Goal: Task Accomplishment & Management: Manage account settings

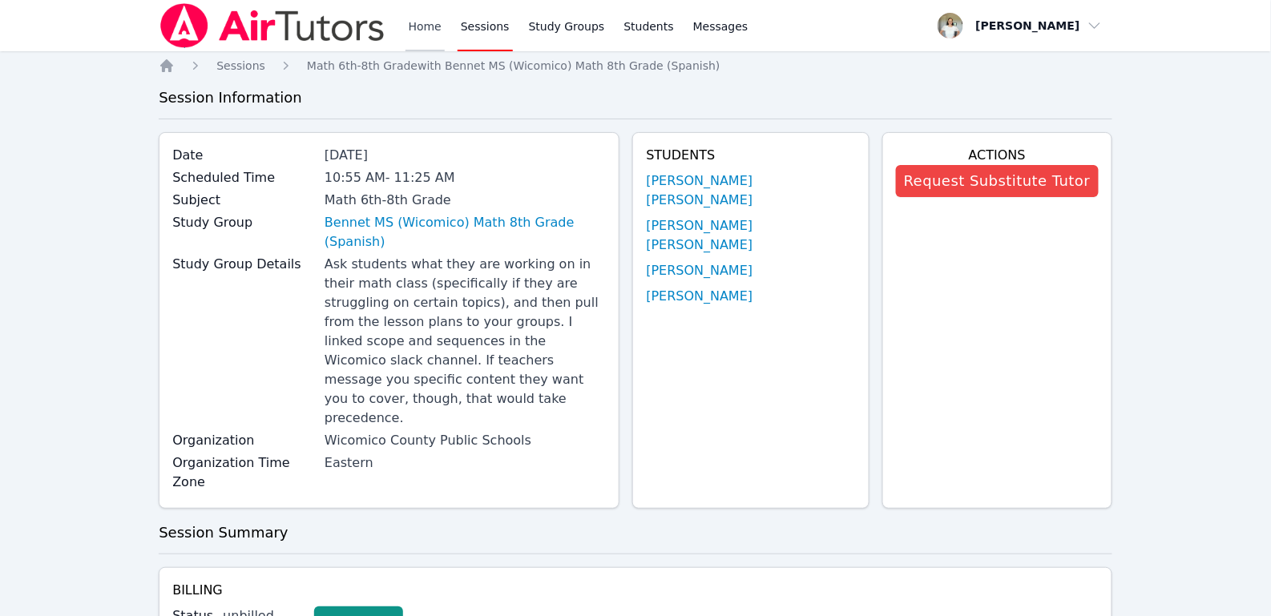
click at [421, 23] on link "Home" at bounding box center [424, 25] width 39 height 51
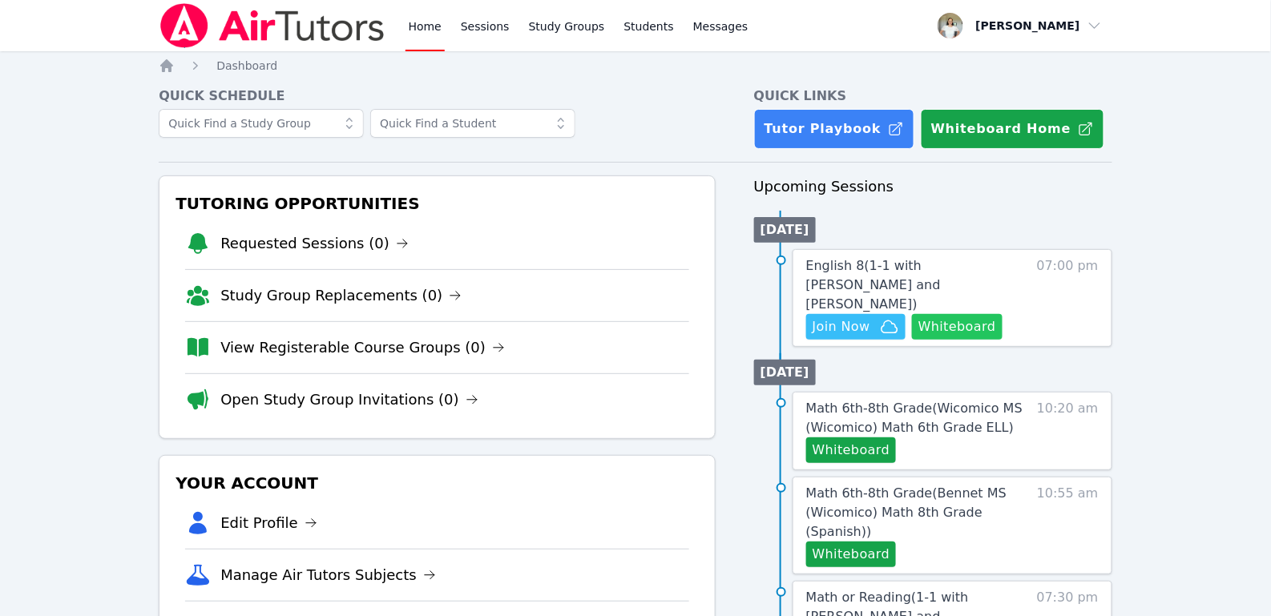
click at [937, 314] on button "Whiteboard" at bounding box center [957, 327] width 91 height 26
click at [863, 317] on span "Join Now" at bounding box center [841, 326] width 58 height 19
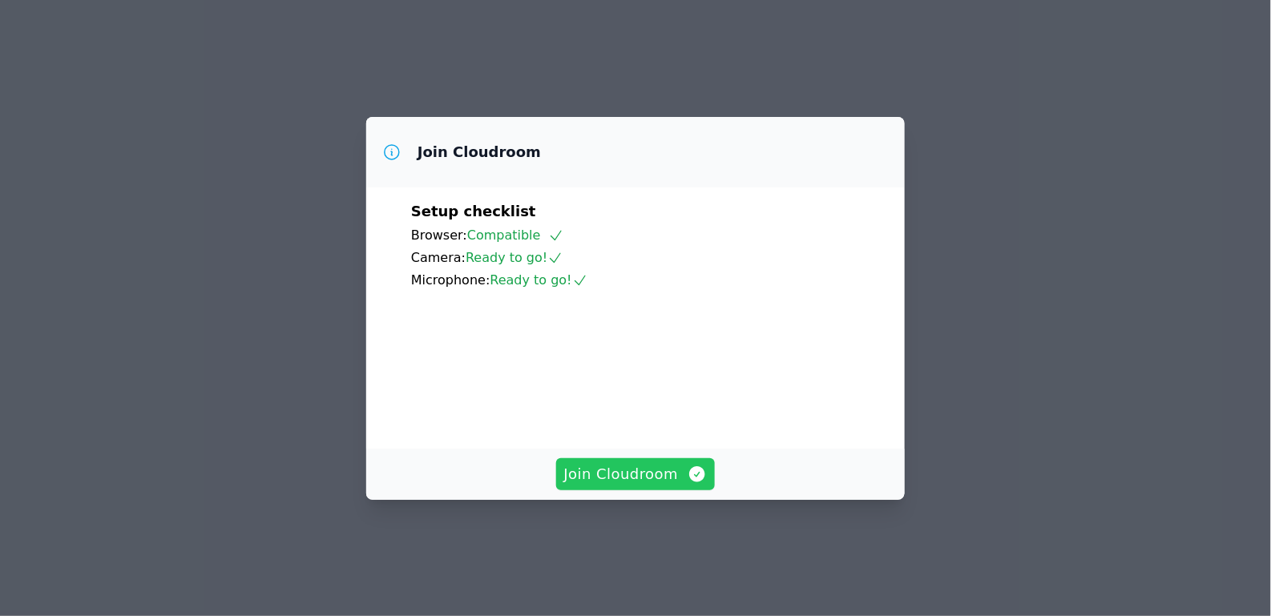
click at [669, 486] on span "Join Cloudroom" at bounding box center [635, 474] width 143 height 22
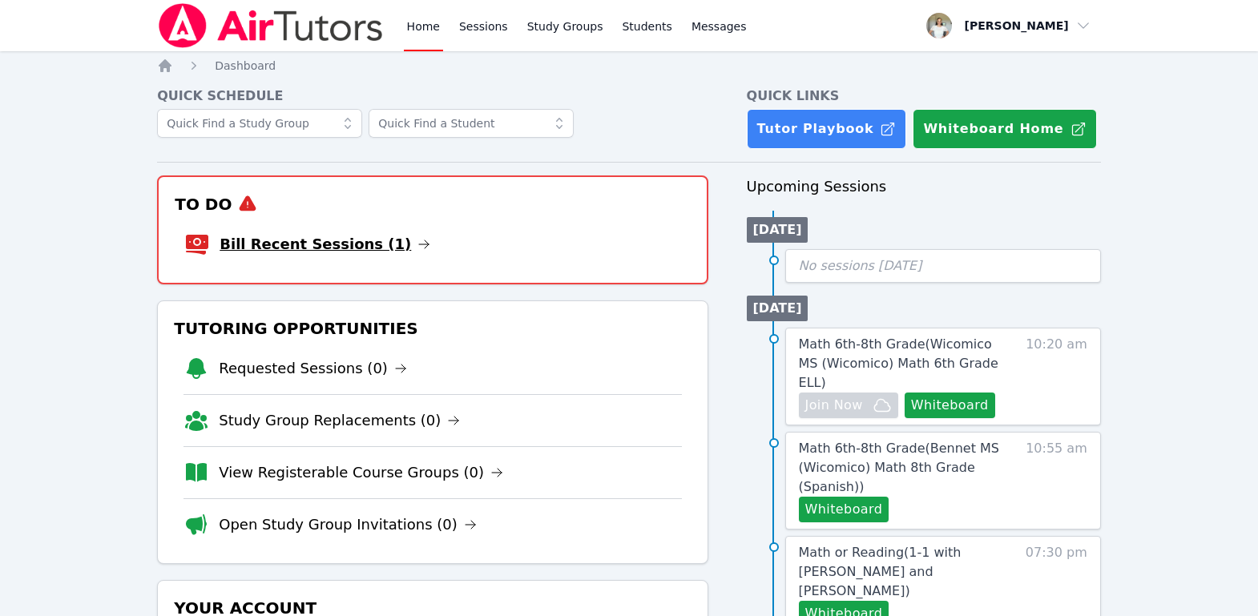
click at [367, 248] on link "Bill Recent Sessions (1)" at bounding box center [325, 244] width 211 height 22
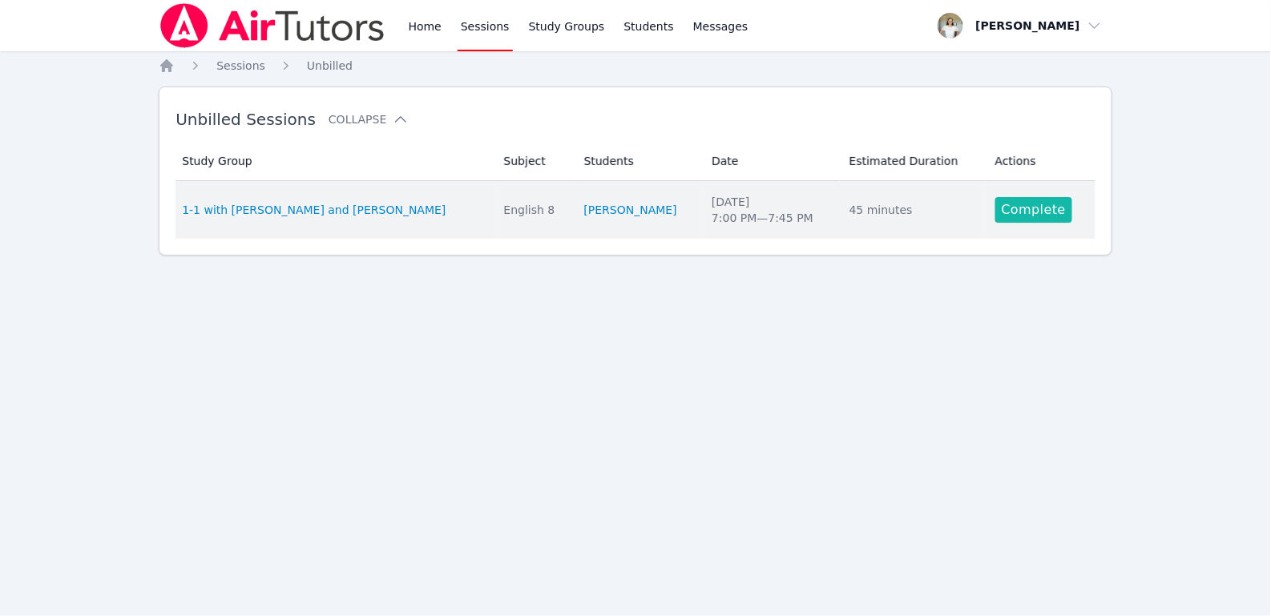
click at [1056, 213] on link "Complete" at bounding box center [1033, 210] width 77 height 26
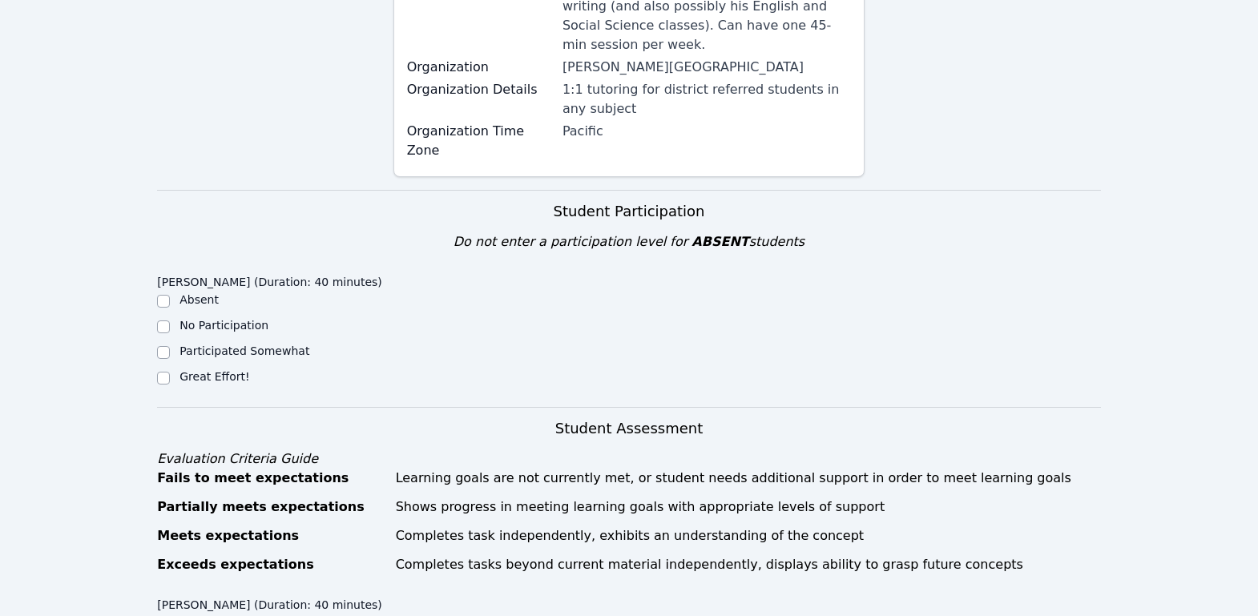
scroll to position [314, 0]
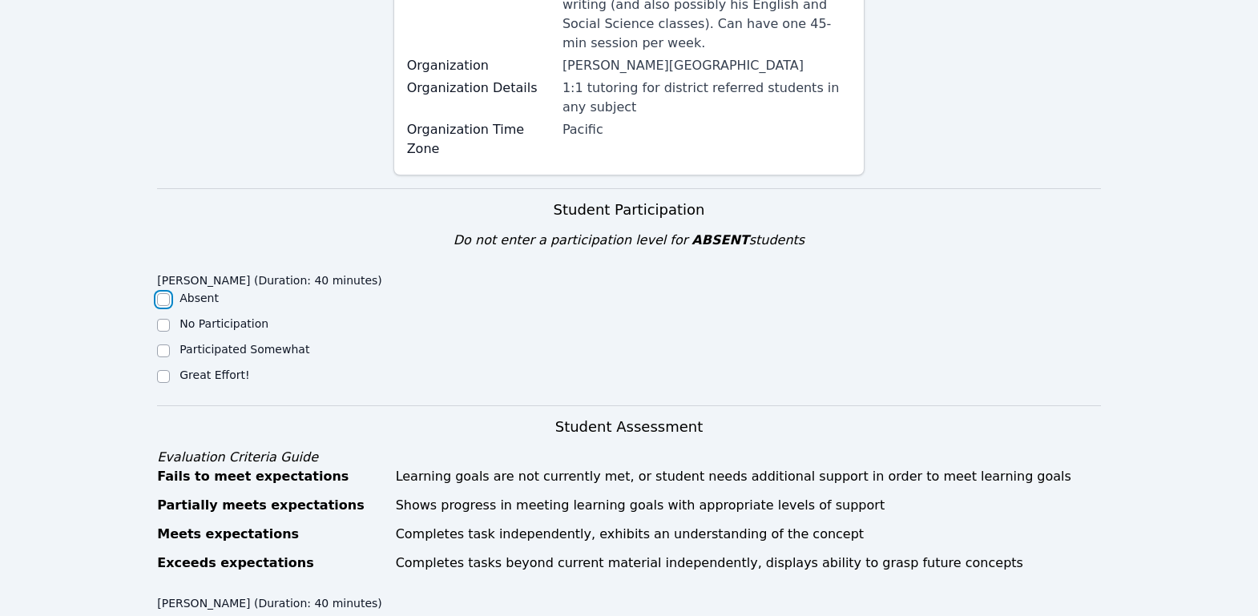
click at [164, 293] on input "Absent" at bounding box center [163, 299] width 13 height 13
checkbox input "true"
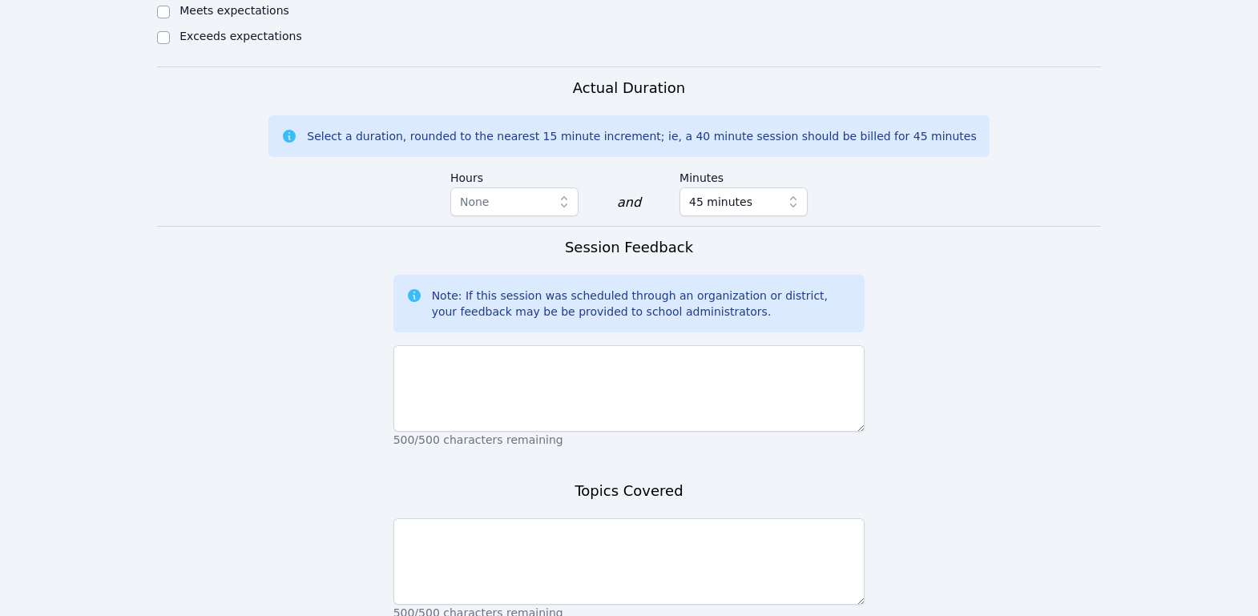
scroll to position [1107, 0]
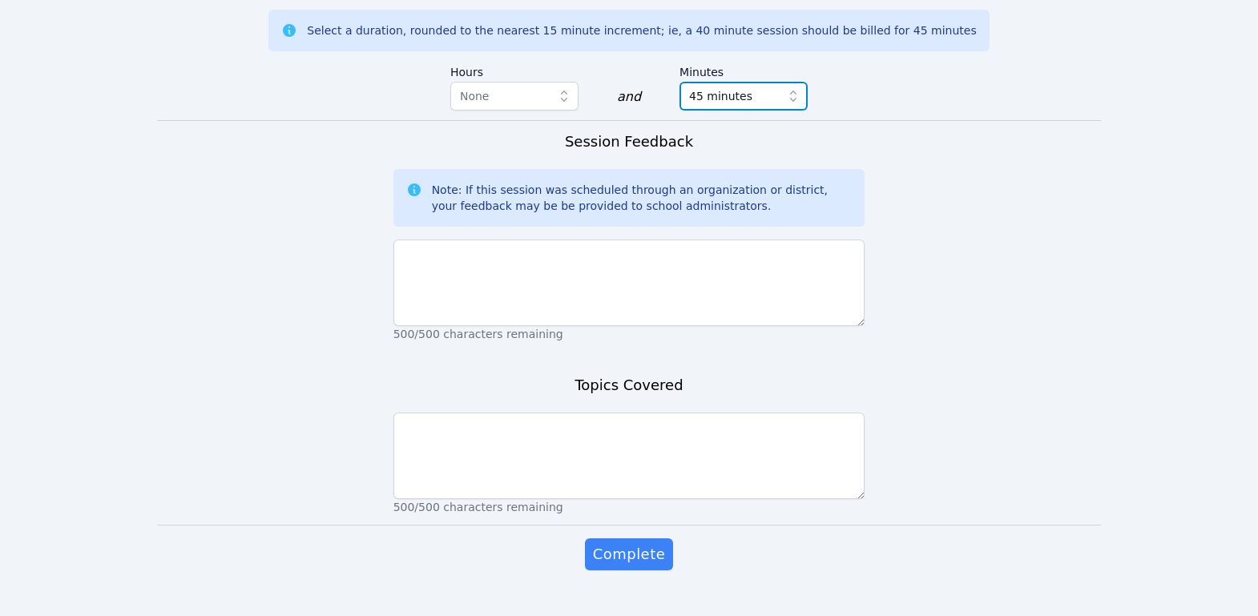
click at [799, 88] on icon "button" at bounding box center [793, 96] width 16 height 16
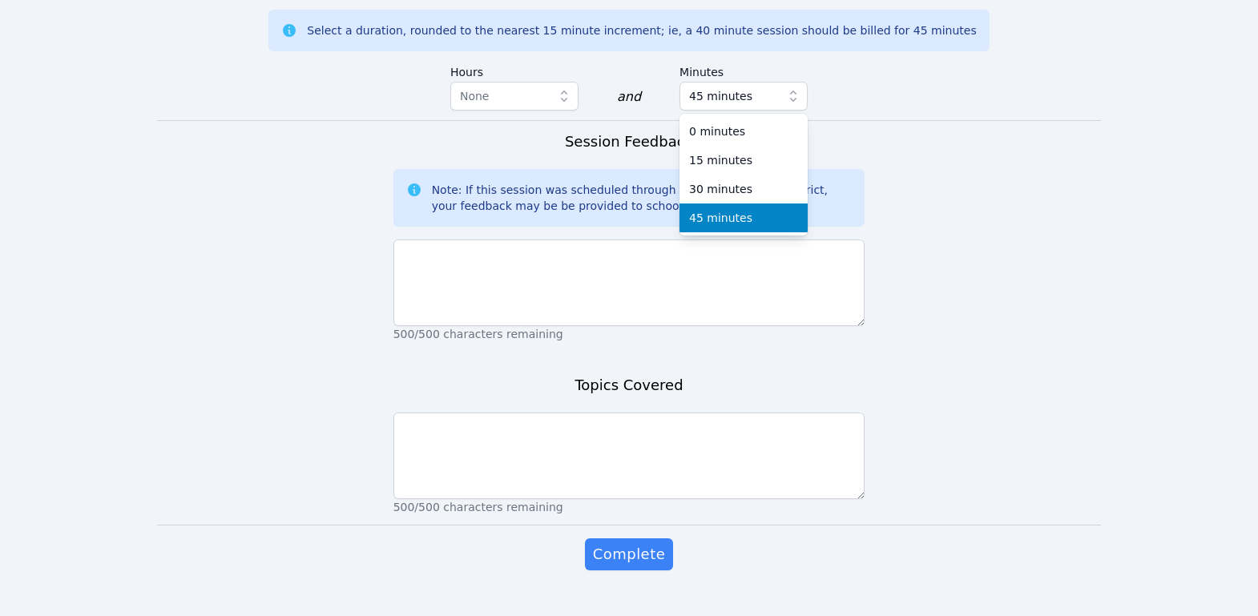
click at [782, 210] on div "45 minutes" at bounding box center [743, 218] width 109 height 16
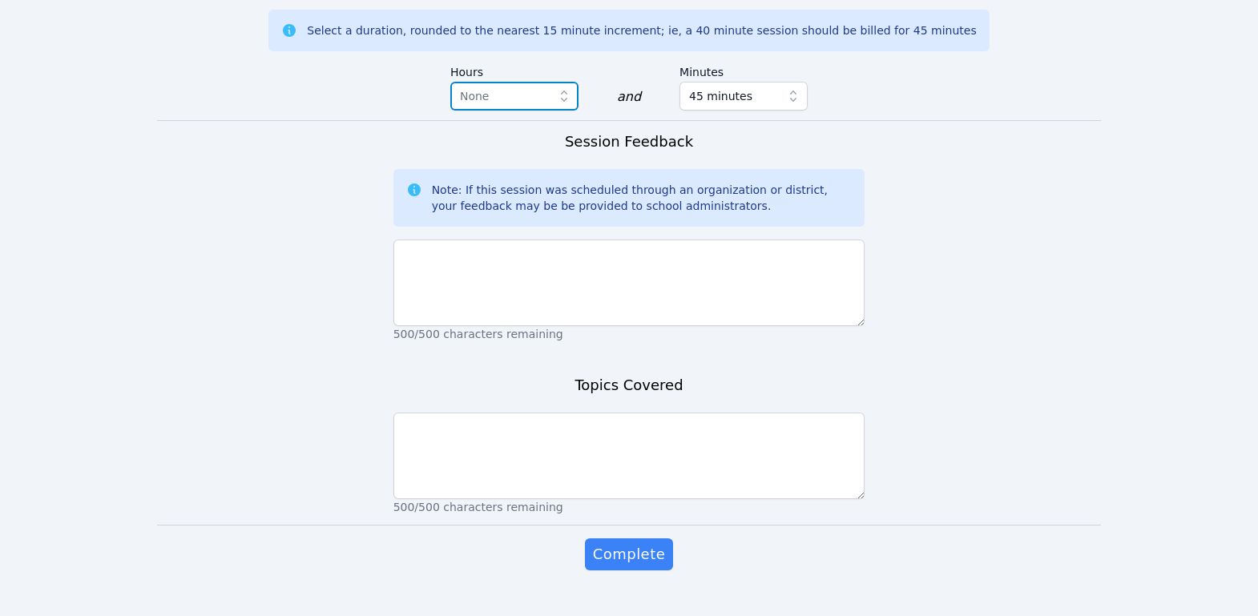
click at [494, 87] on span "None" at bounding box center [503, 96] width 87 height 19
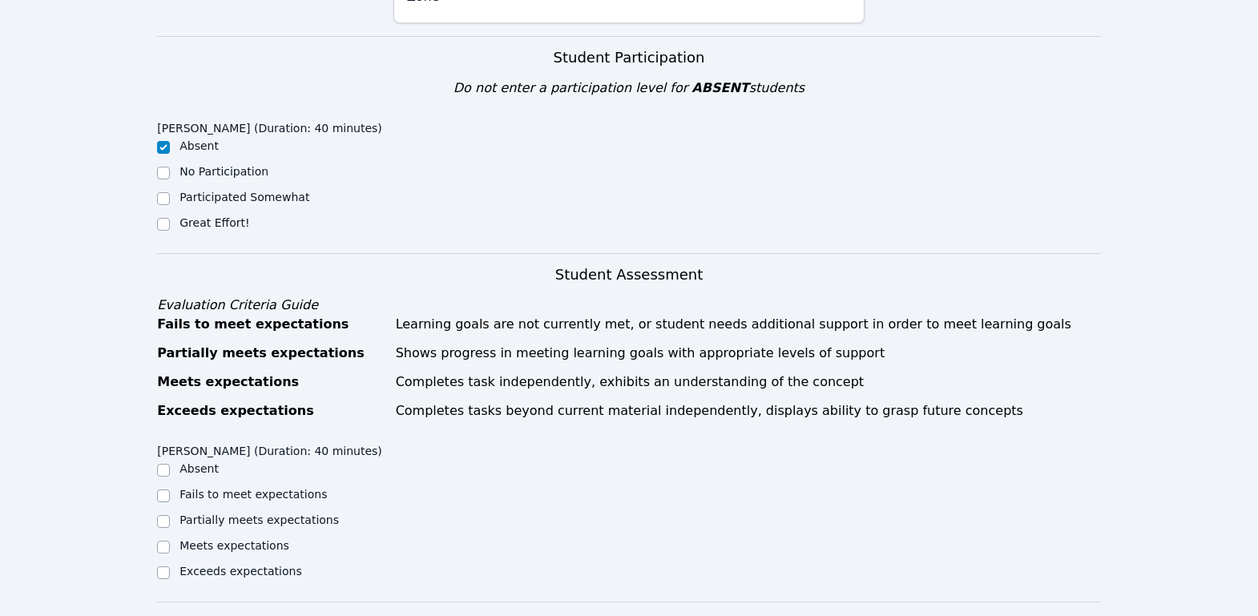
scroll to position [626, 0]
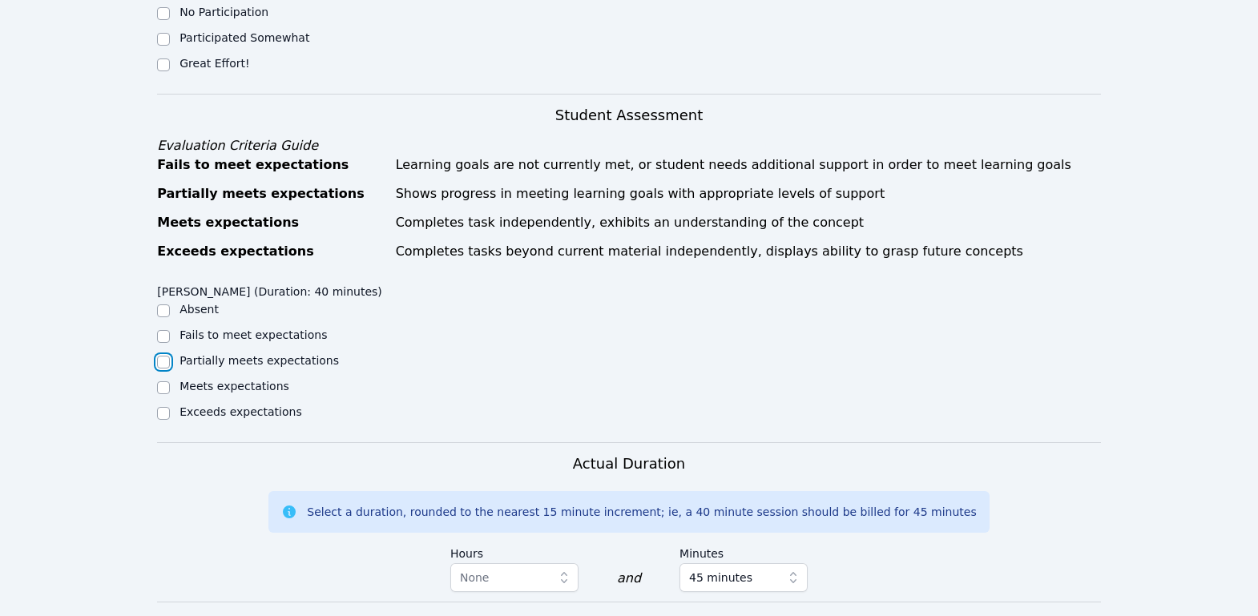
click at [159, 356] on input "Partially meets expectations" at bounding box center [163, 362] width 13 height 13
checkbox input "true"
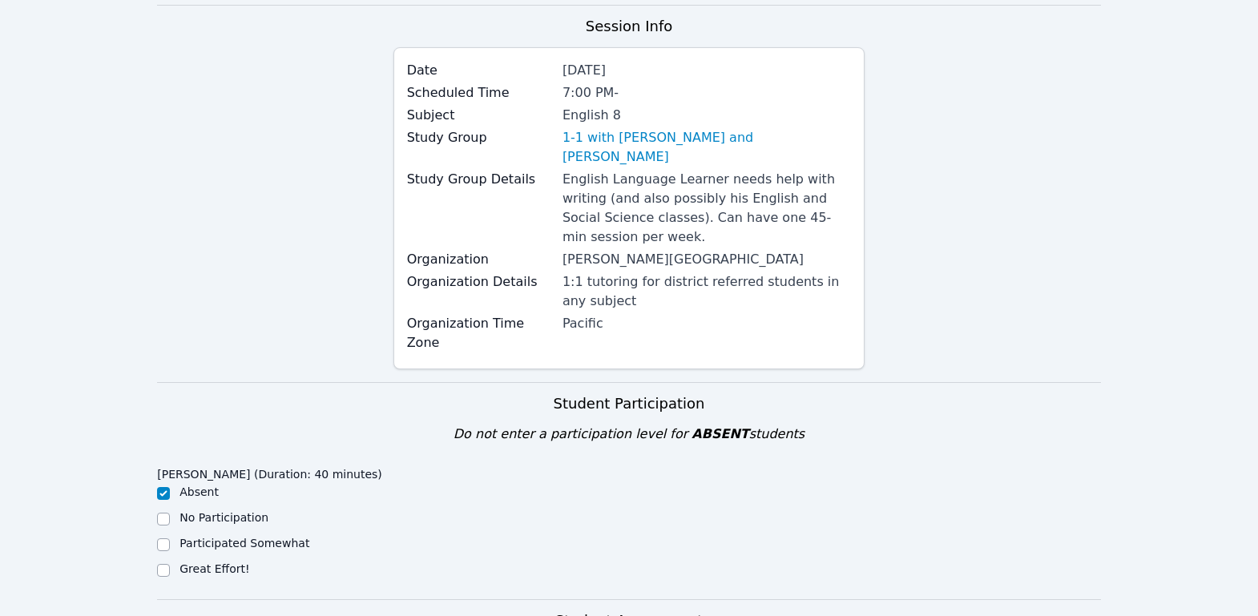
scroll to position [91, 0]
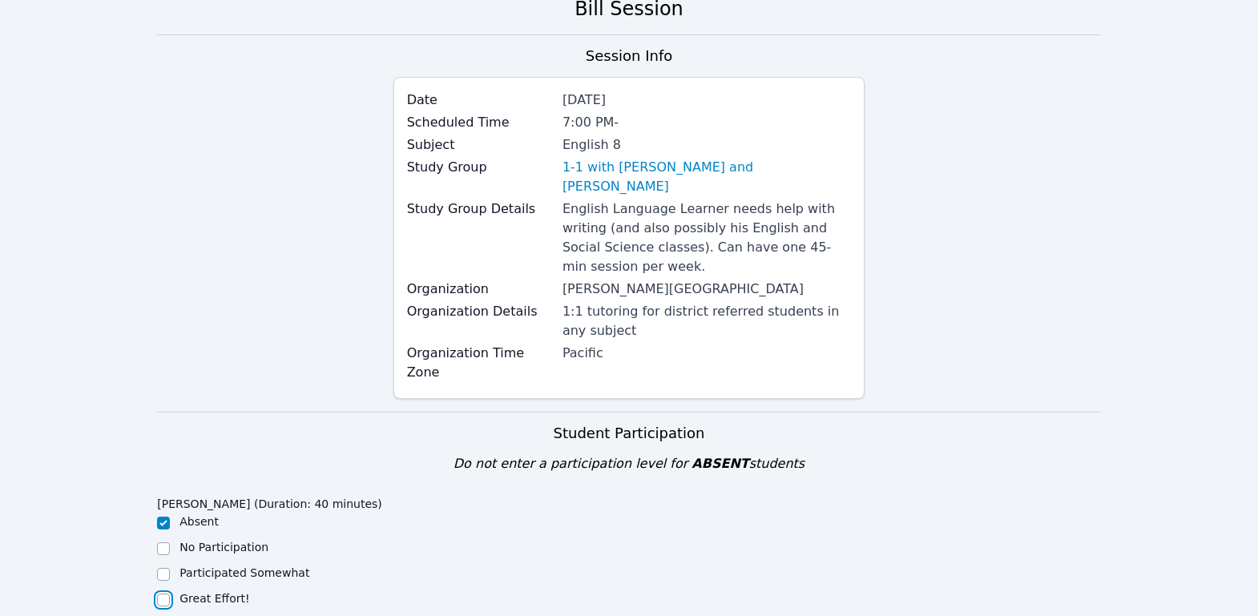
click at [161, 594] on input "Great Effort!" at bounding box center [163, 600] width 13 height 13
checkbox input "true"
checkbox input "false"
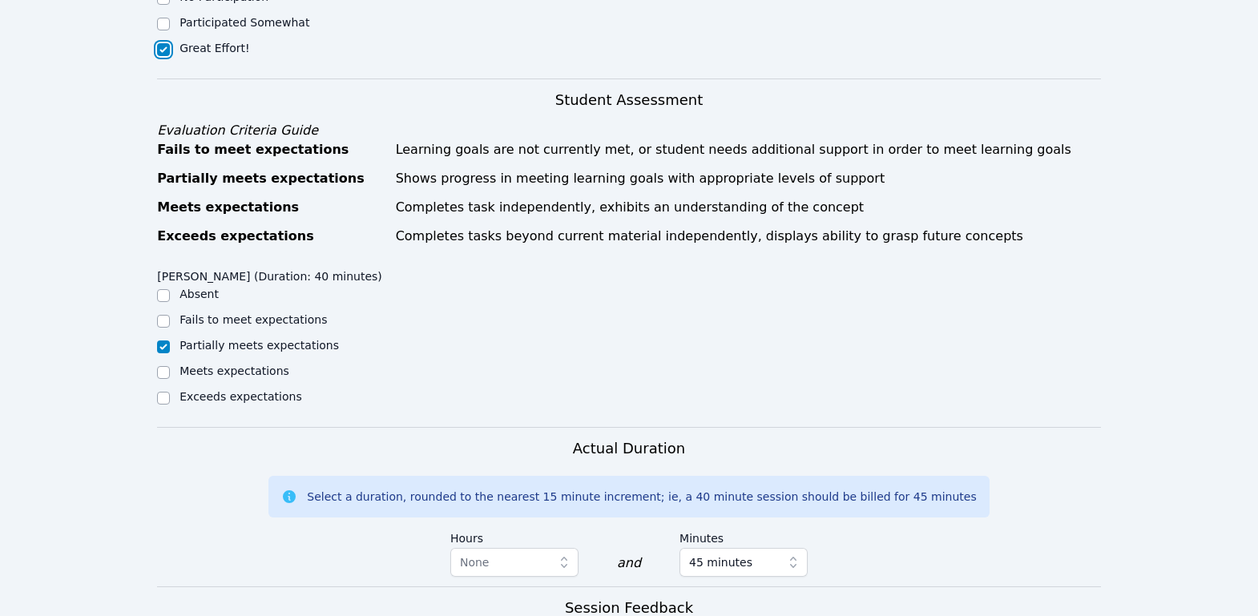
scroll to position [929, 0]
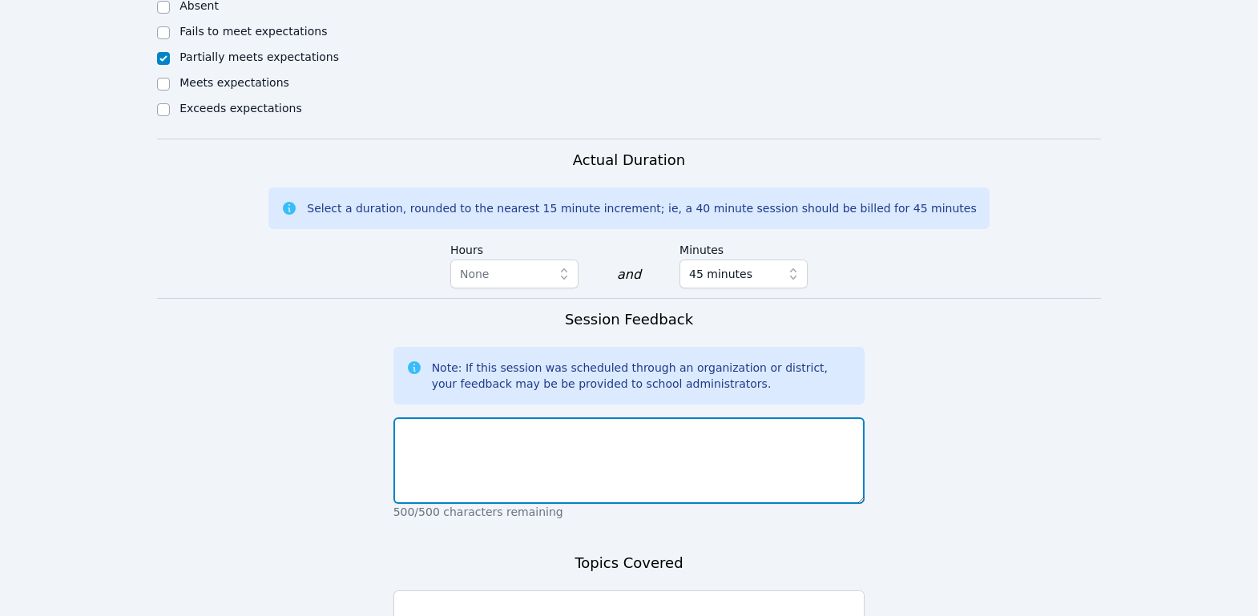
click at [439, 447] on textarea at bounding box center [629, 460] width 472 height 87
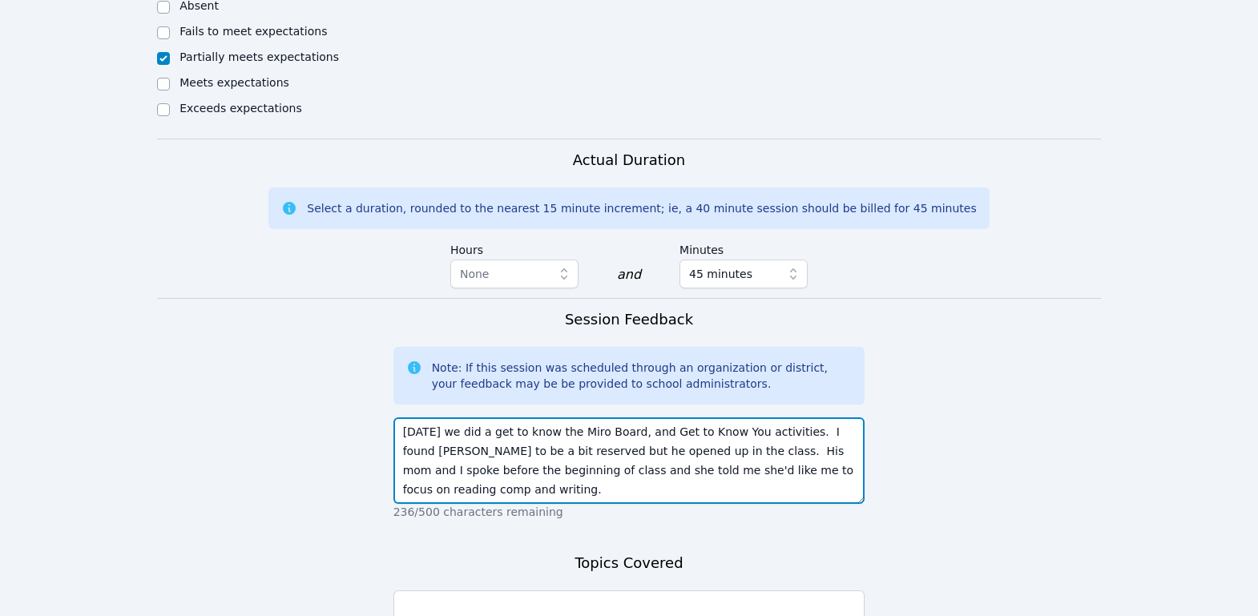
type textarea "Today we did a get to know the Miro Board, and Get to Know You activities. I fo…"
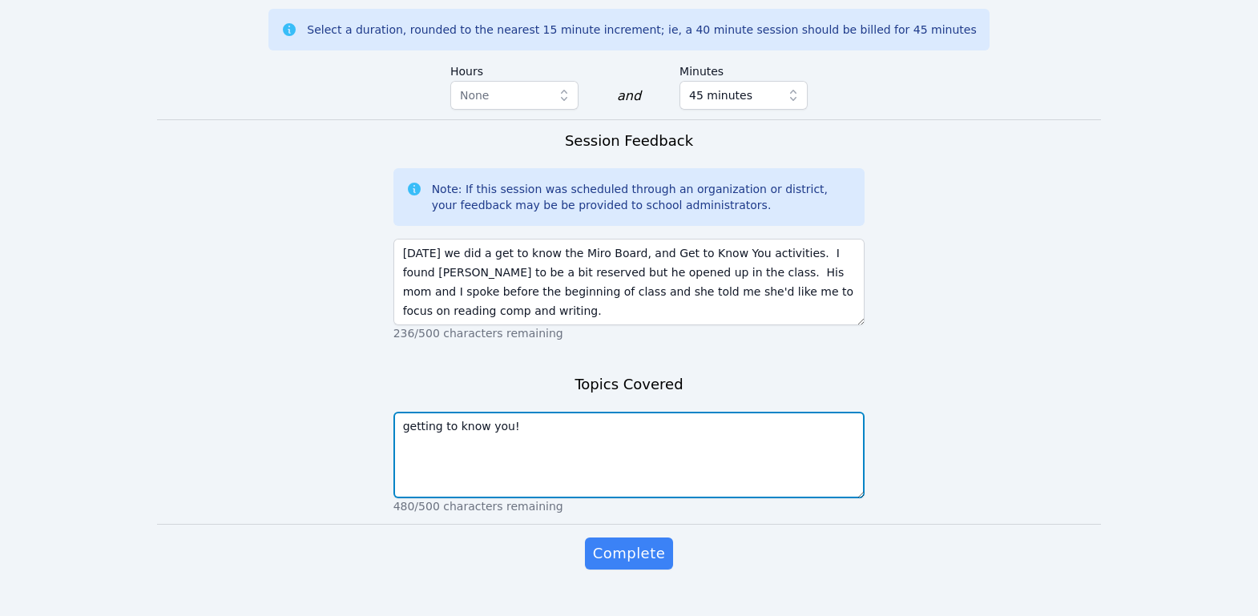
scroll to position [1116, 0]
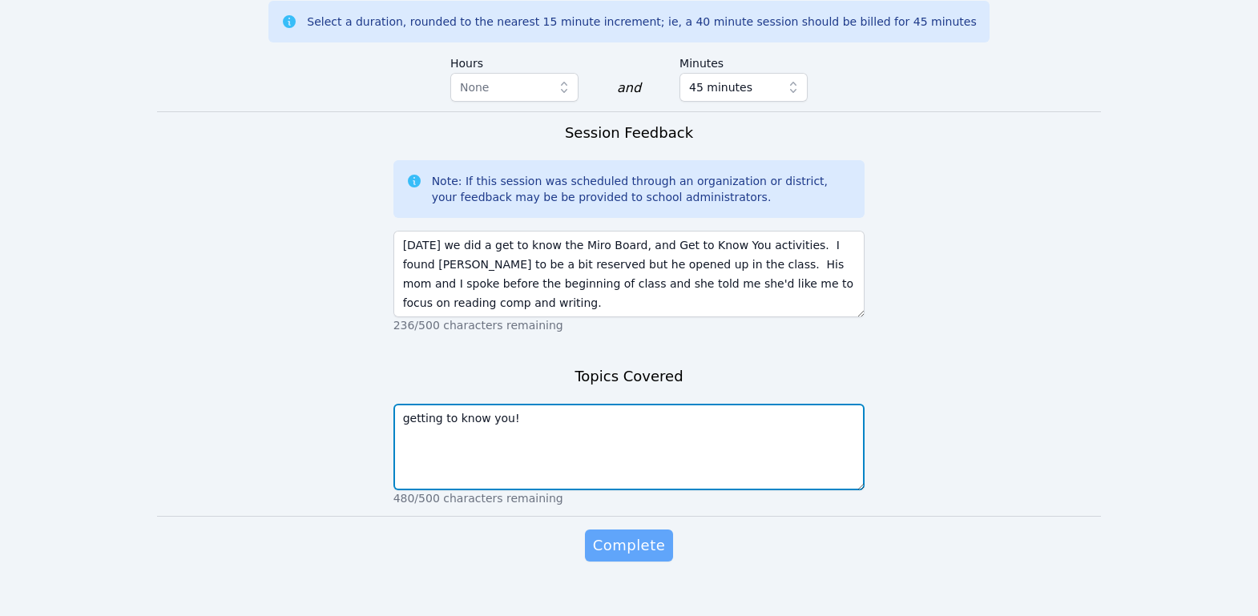
type textarea "getting to know you!"
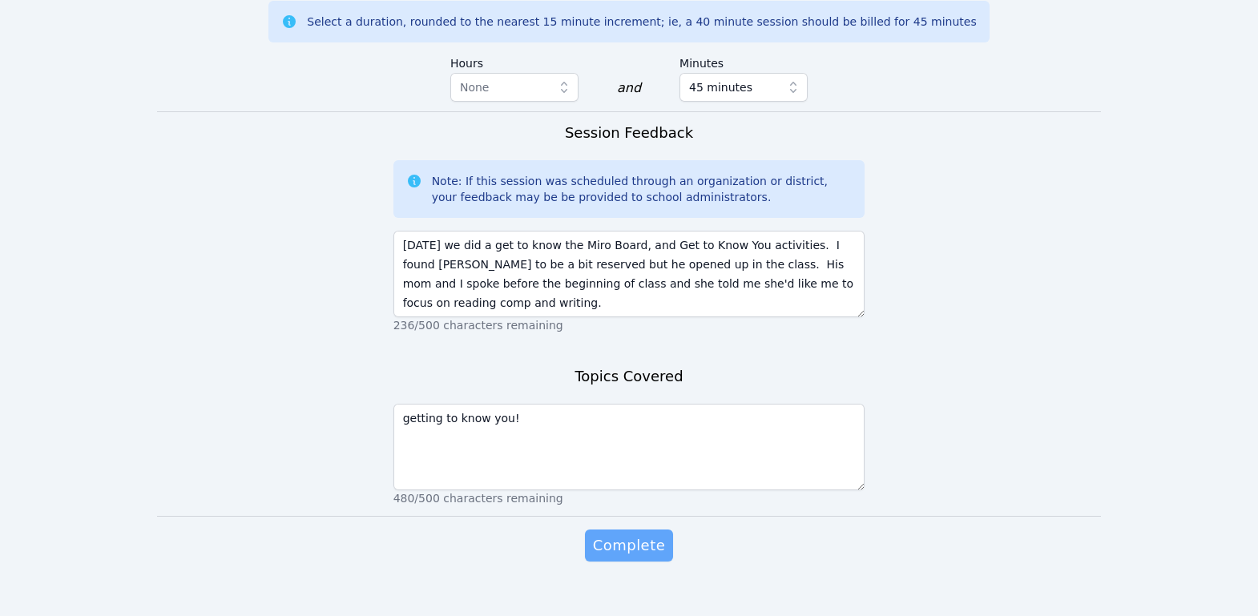
click at [647, 534] on span "Complete" at bounding box center [629, 545] width 72 height 22
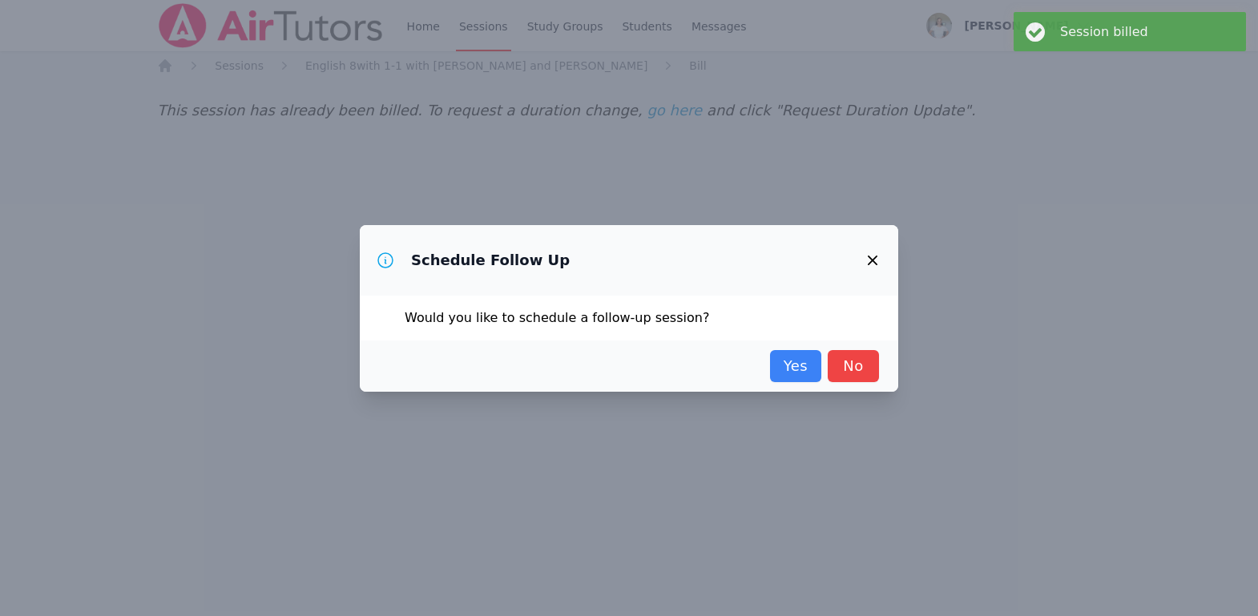
scroll to position [0, 0]
click at [818, 357] on link "Yes" at bounding box center [801, 366] width 51 height 32
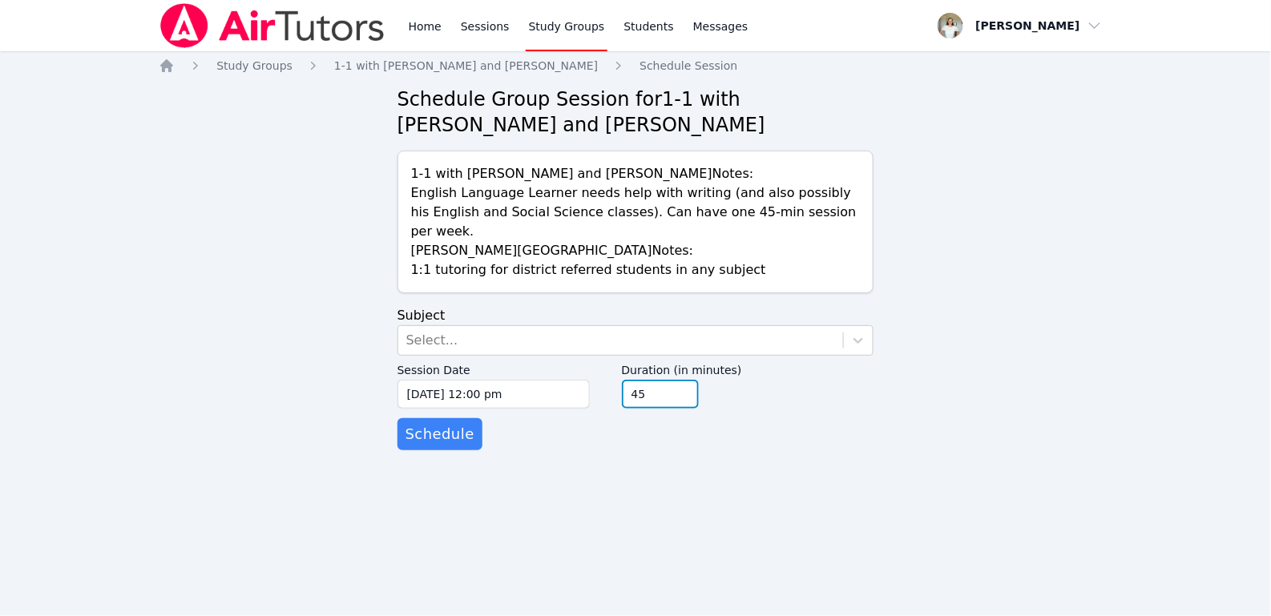
type input "45"
click at [686, 380] on input "45" at bounding box center [660, 394] width 77 height 29
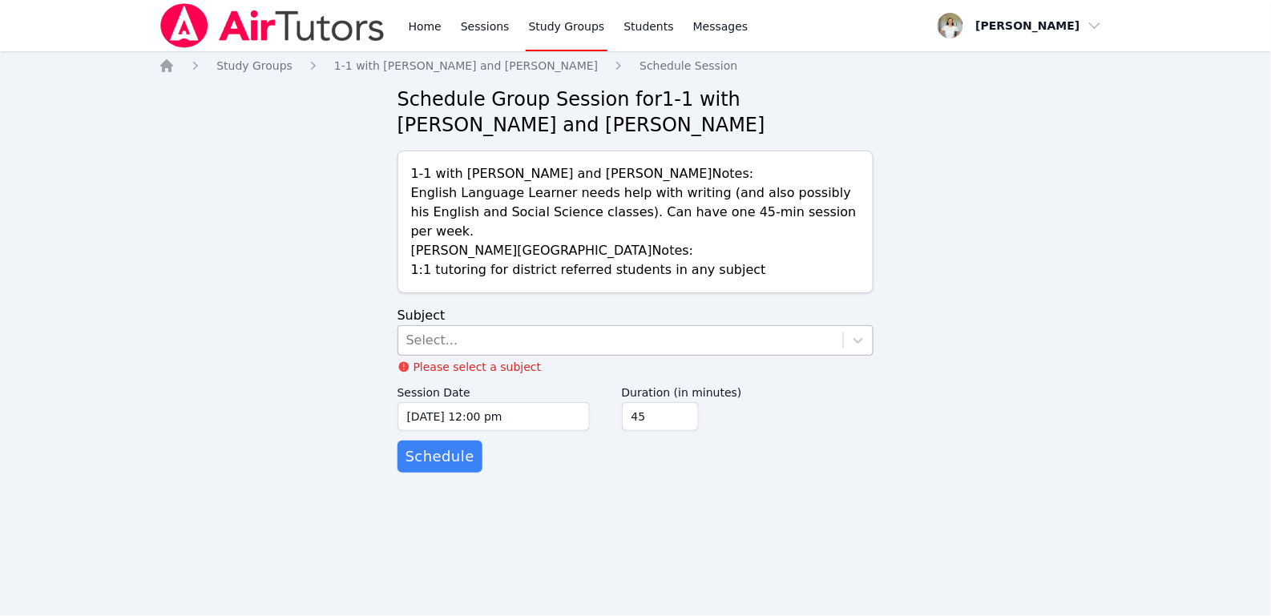
click at [484, 326] on div "Select..." at bounding box center [620, 340] width 445 height 29
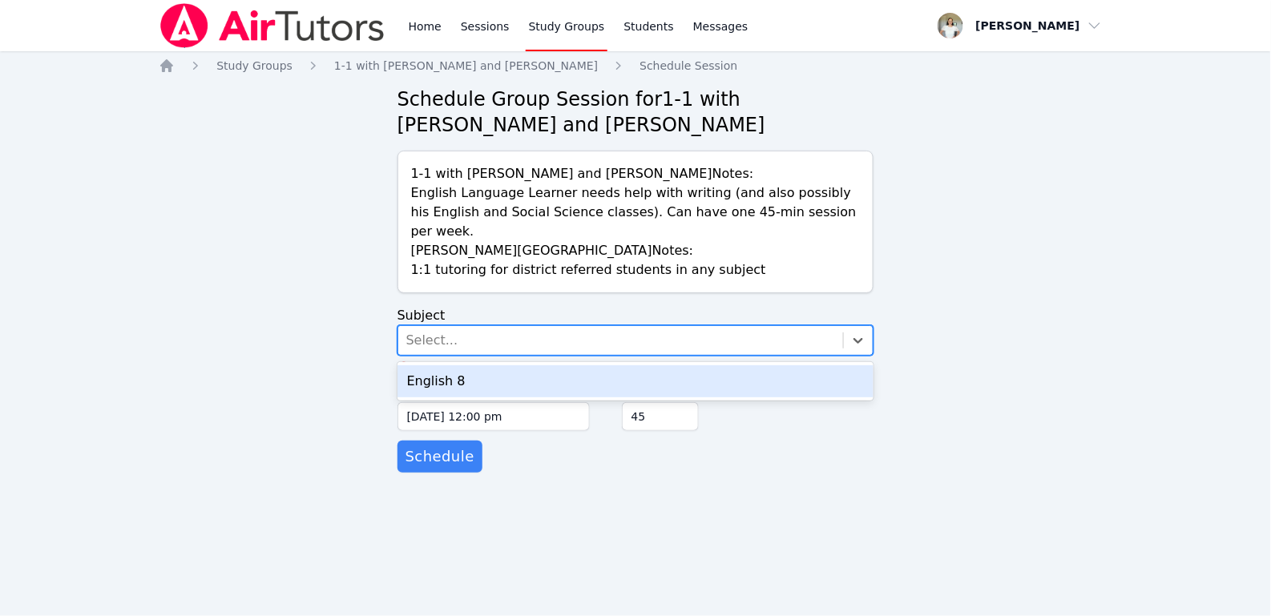
click at [482, 365] on div "English 8" at bounding box center [635, 381] width 477 height 32
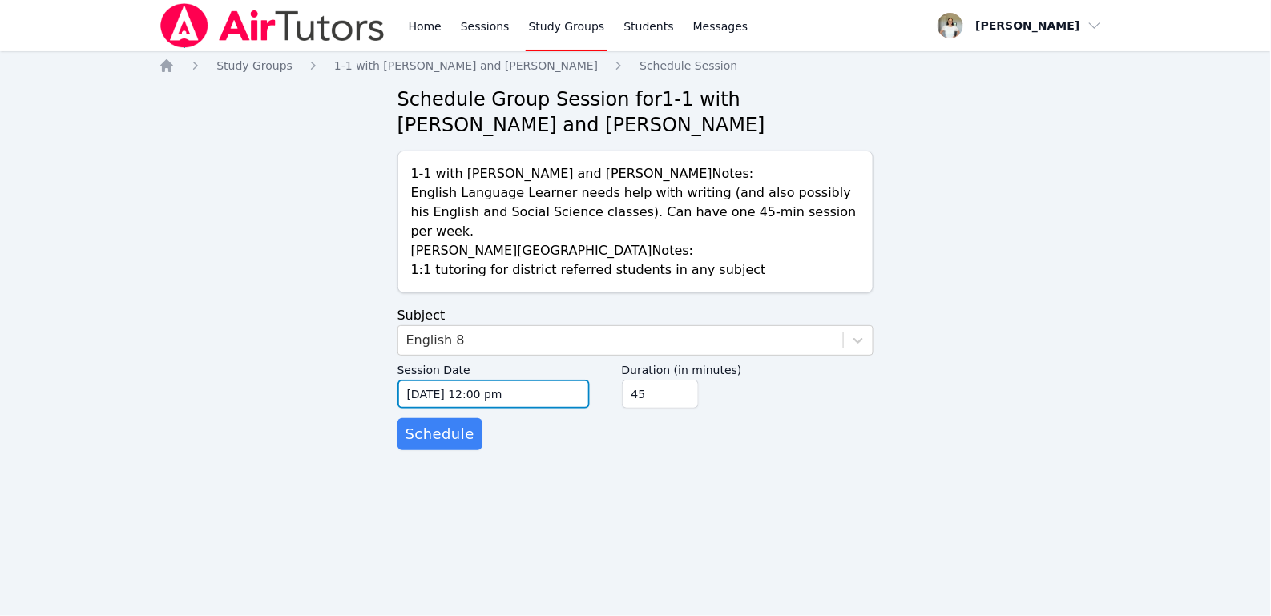
click at [483, 380] on input "09/29/2025 12:00 pm" at bounding box center [493, 394] width 192 height 29
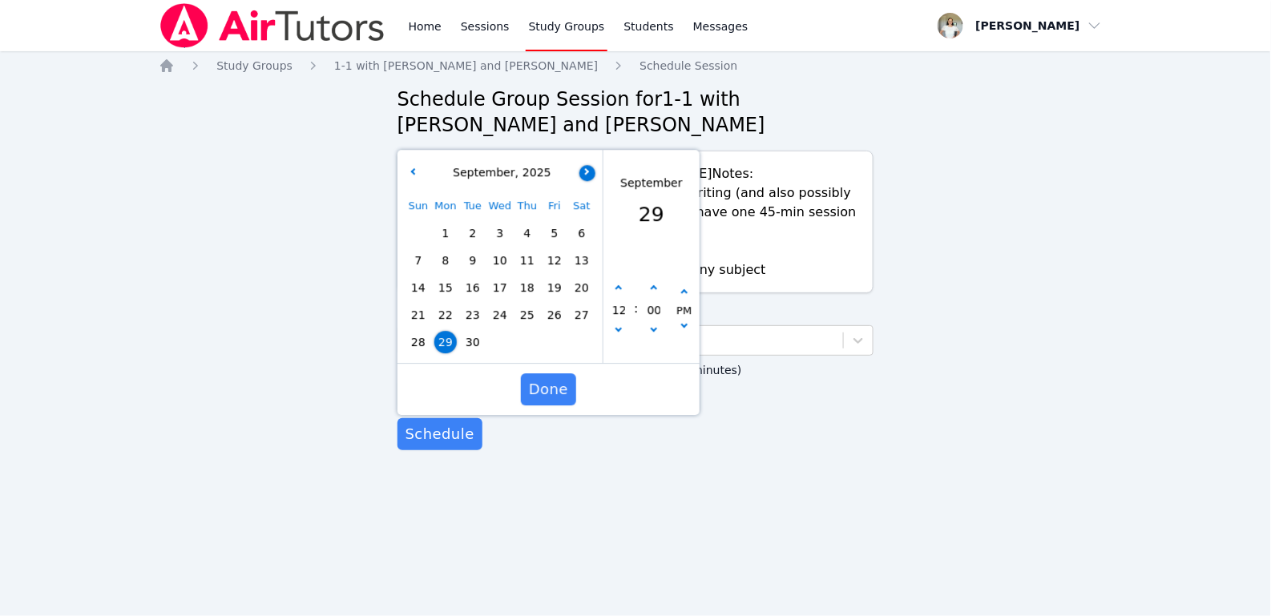
click at [589, 165] on button "button" at bounding box center [587, 173] width 16 height 16
click at [454, 249] on span "6" at bounding box center [445, 260] width 22 height 22
type input "10/06/2025 12:00 pm"
click at [568, 373] on button "Done" at bounding box center [548, 389] width 55 height 32
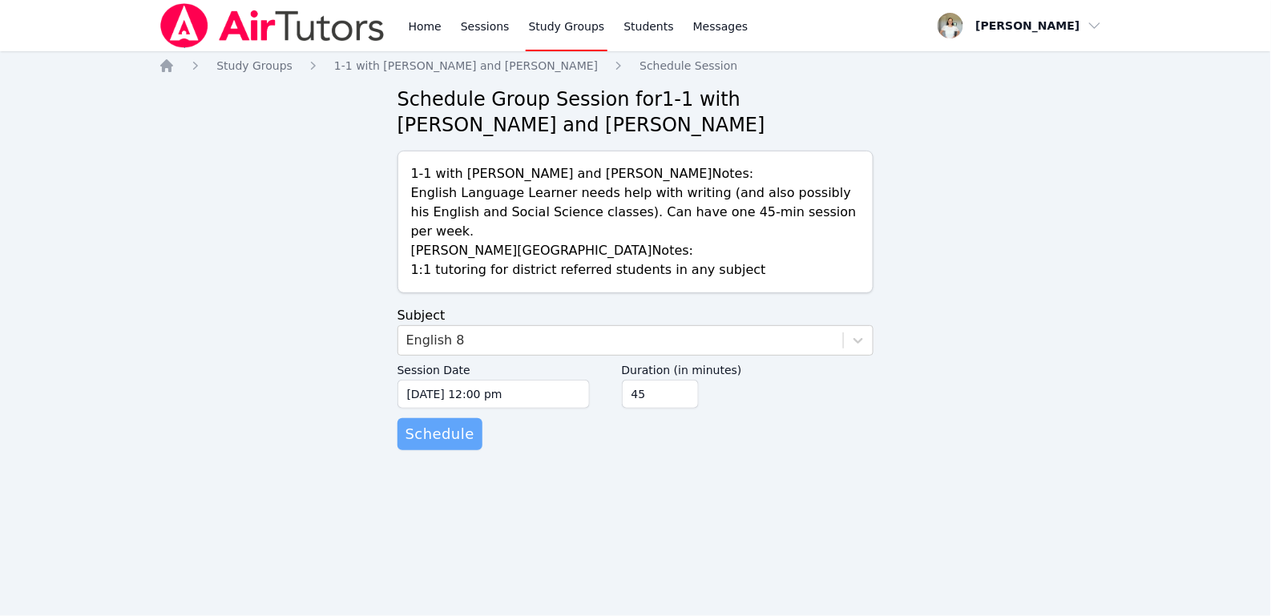
click at [439, 423] on span "Schedule" at bounding box center [439, 434] width 69 height 22
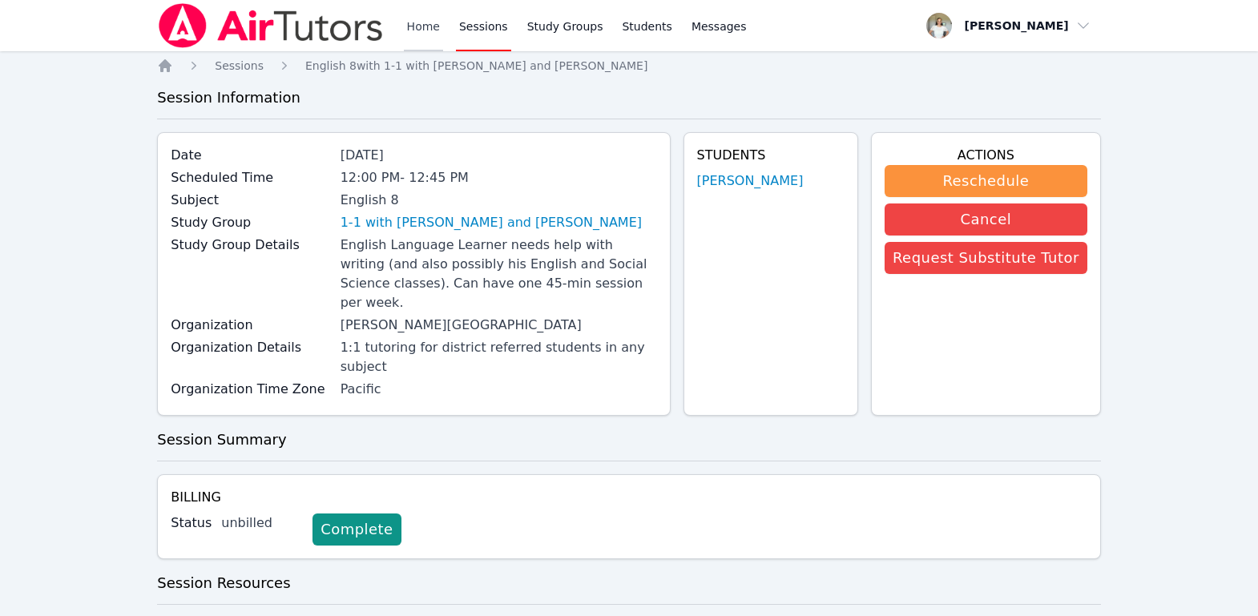
click at [419, 34] on link "Home" at bounding box center [423, 25] width 39 height 51
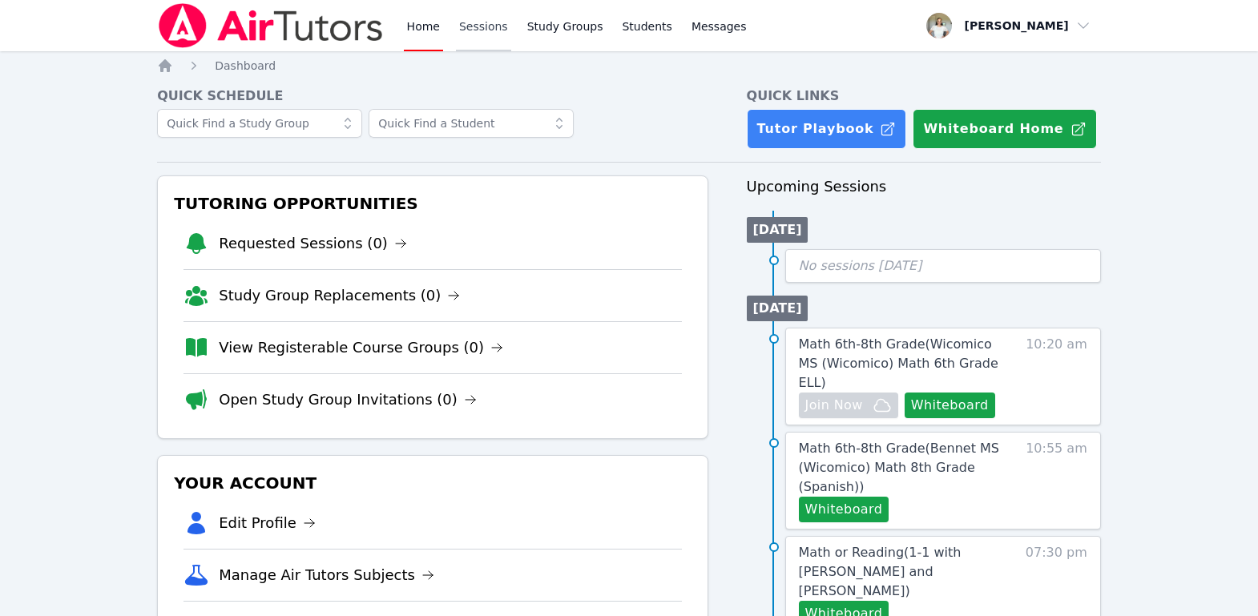
click at [491, 26] on link "Sessions" at bounding box center [483, 25] width 55 height 51
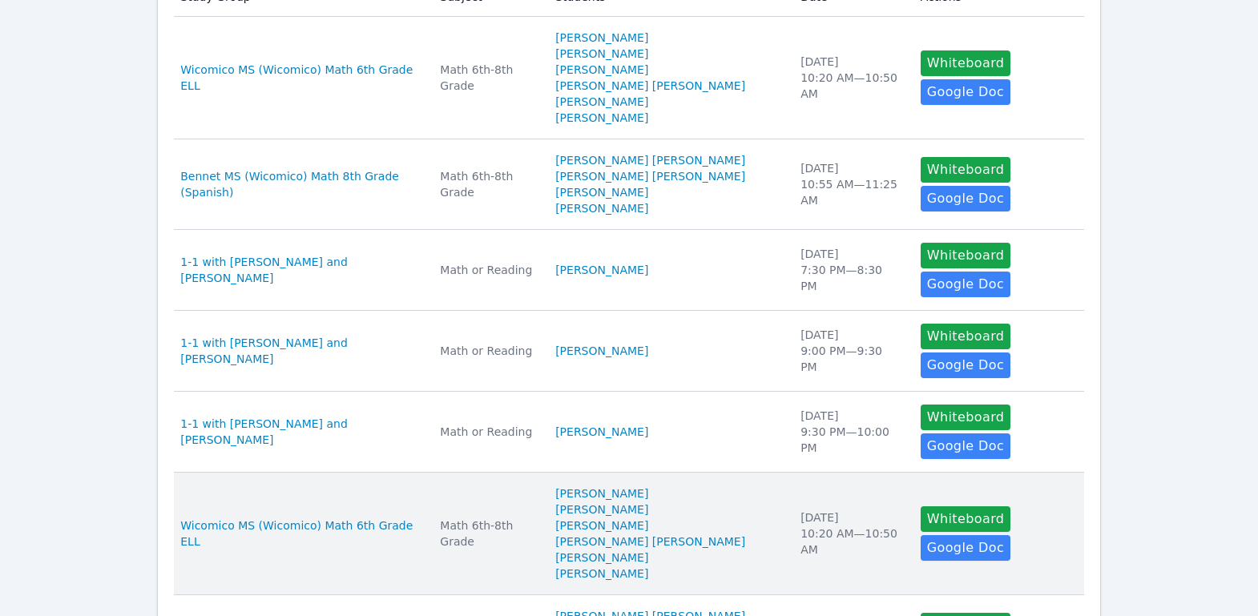
scroll to position [363, 0]
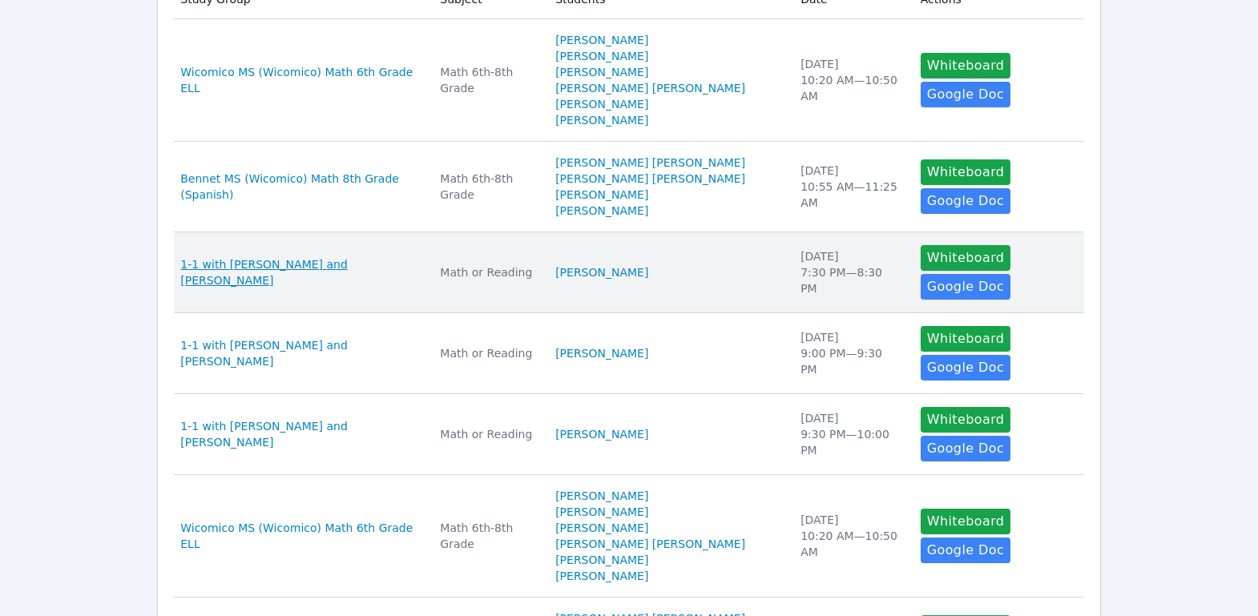
click at [331, 264] on span "1-1 with Alexis Magana and Adrinna Beltre" at bounding box center [300, 272] width 240 height 32
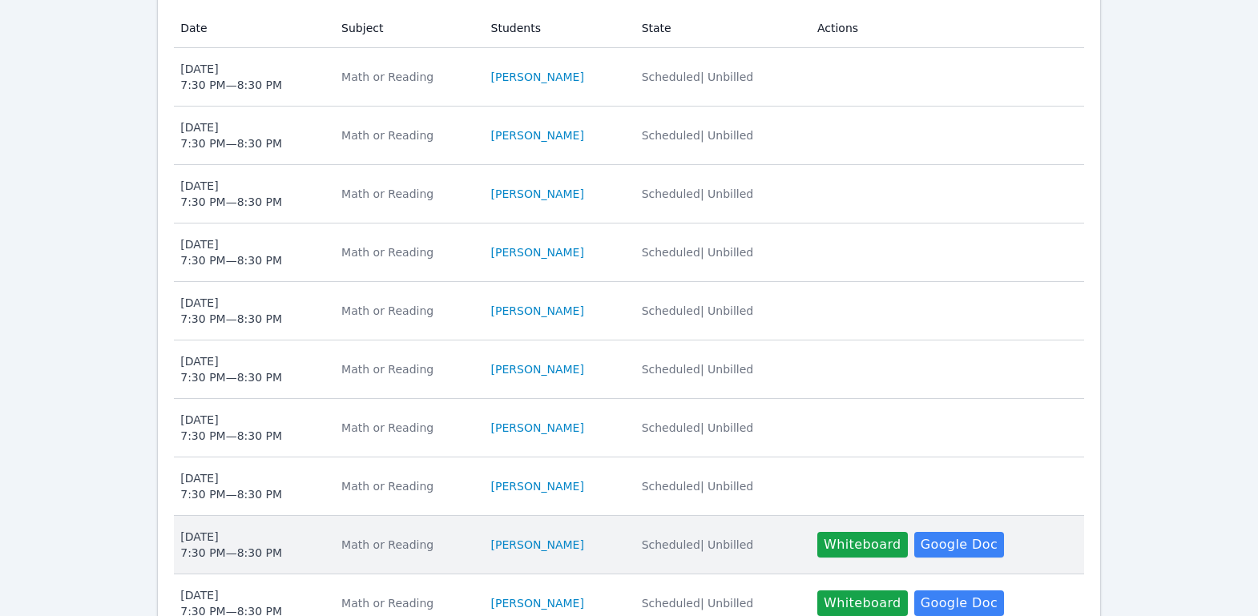
scroll to position [767, 0]
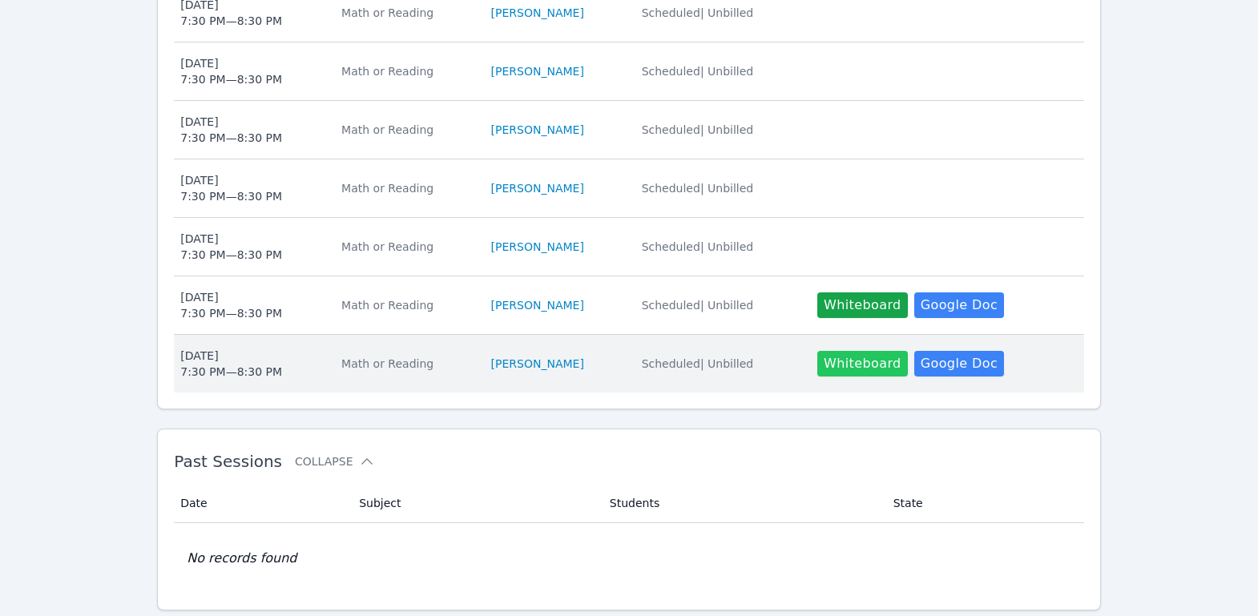
click at [824, 351] on button "Whiteboard" at bounding box center [862, 364] width 91 height 26
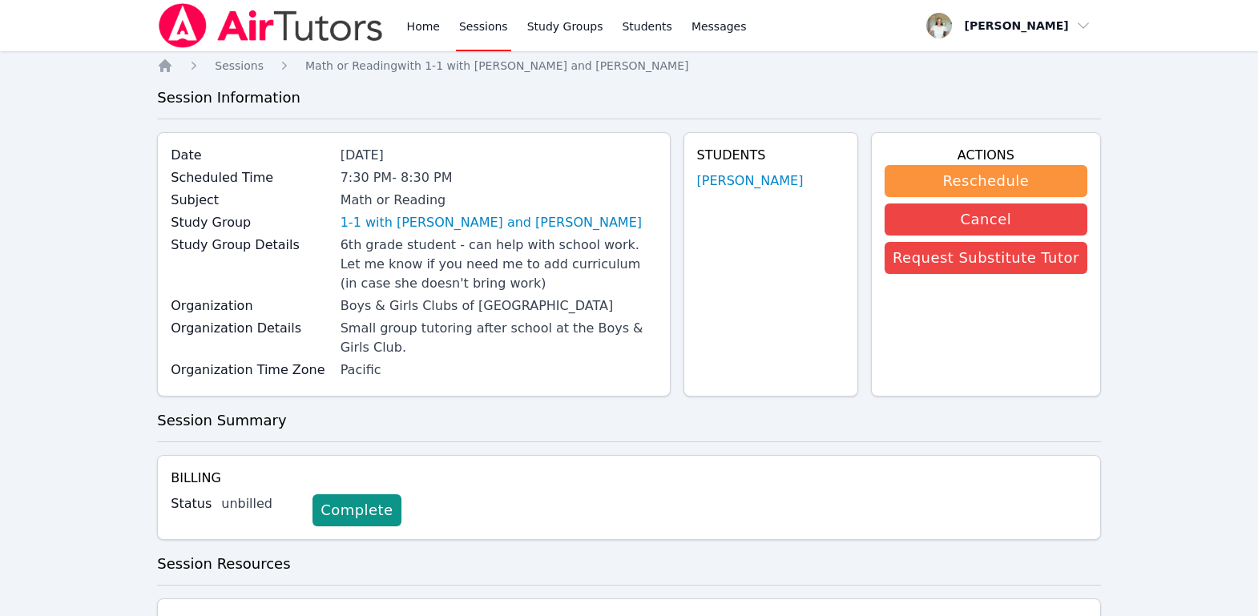
scroll to position [109, 0]
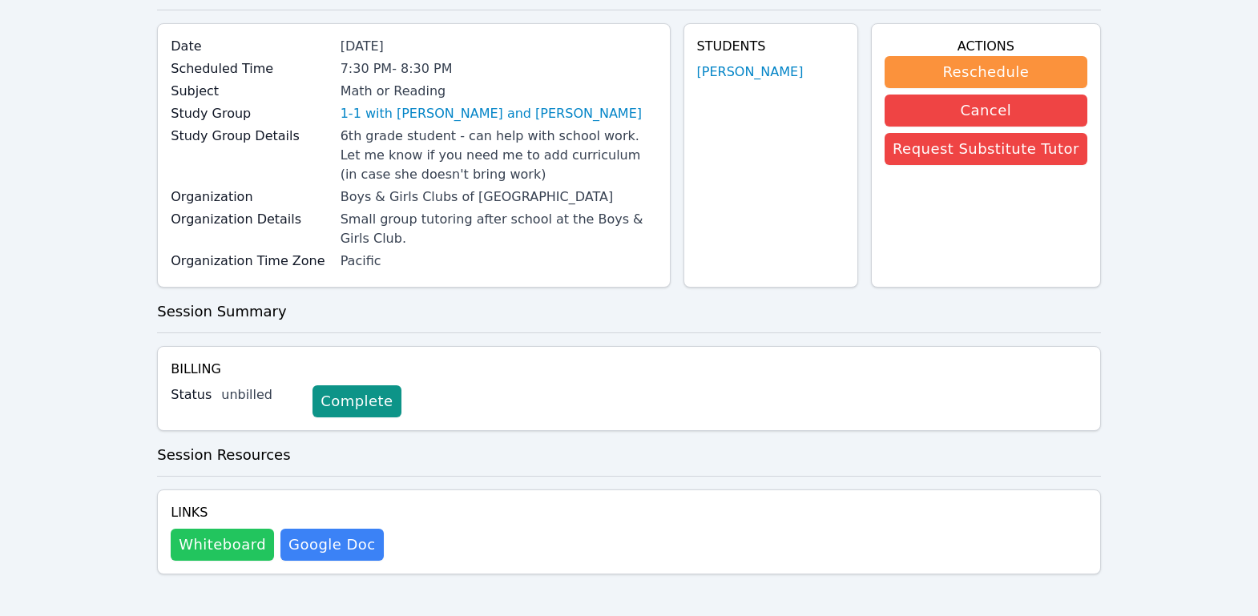
click at [247, 542] on button "Whiteboard" at bounding box center [222, 545] width 103 height 32
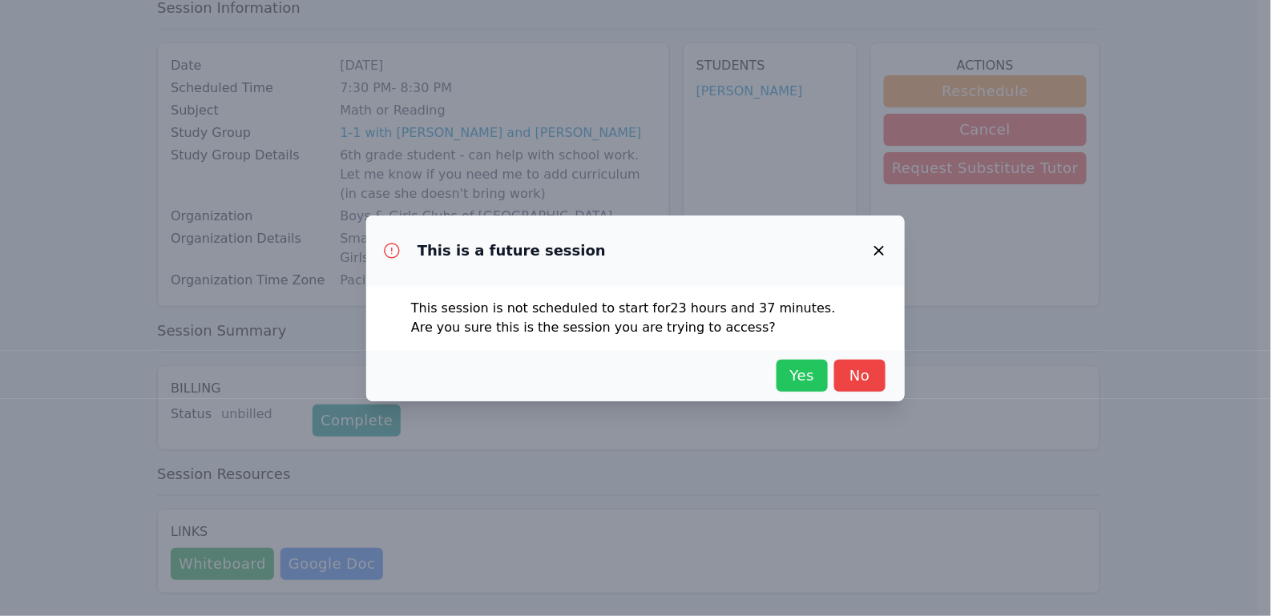
click at [783, 375] on button "Yes" at bounding box center [801, 376] width 51 height 32
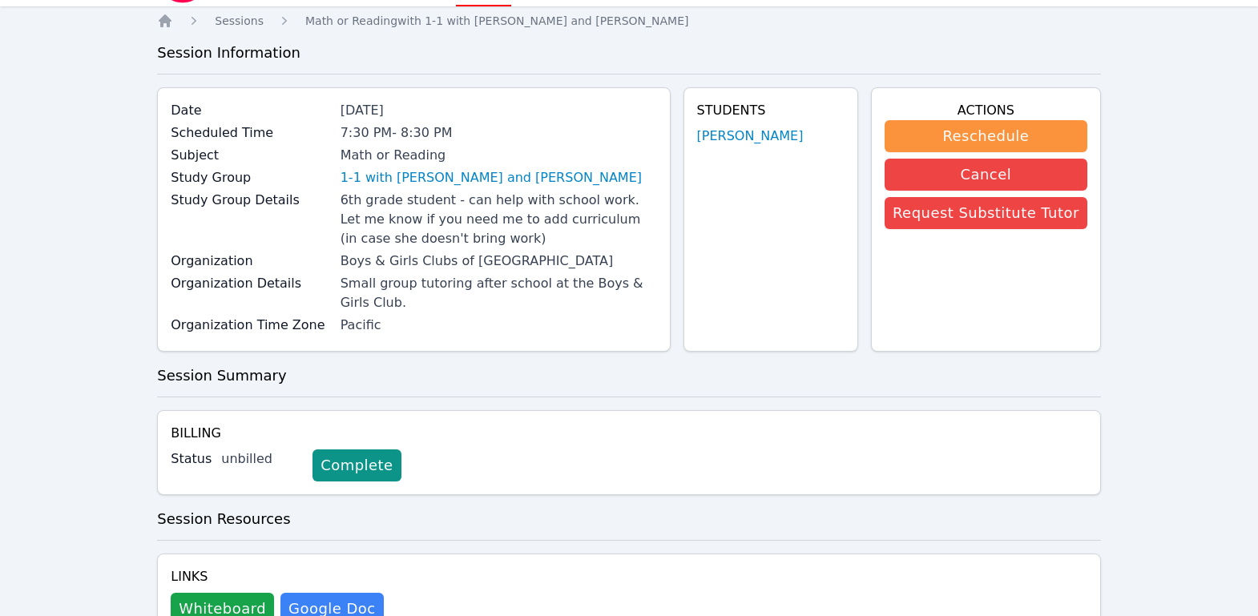
scroll to position [0, 0]
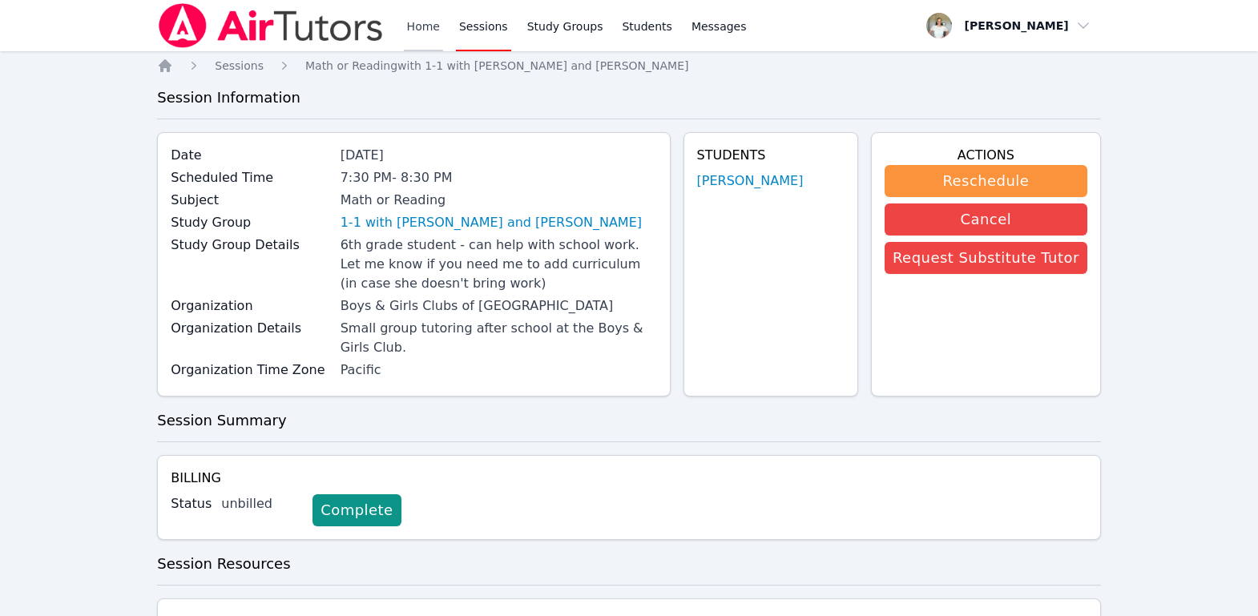
click at [433, 26] on link "Home" at bounding box center [423, 25] width 39 height 51
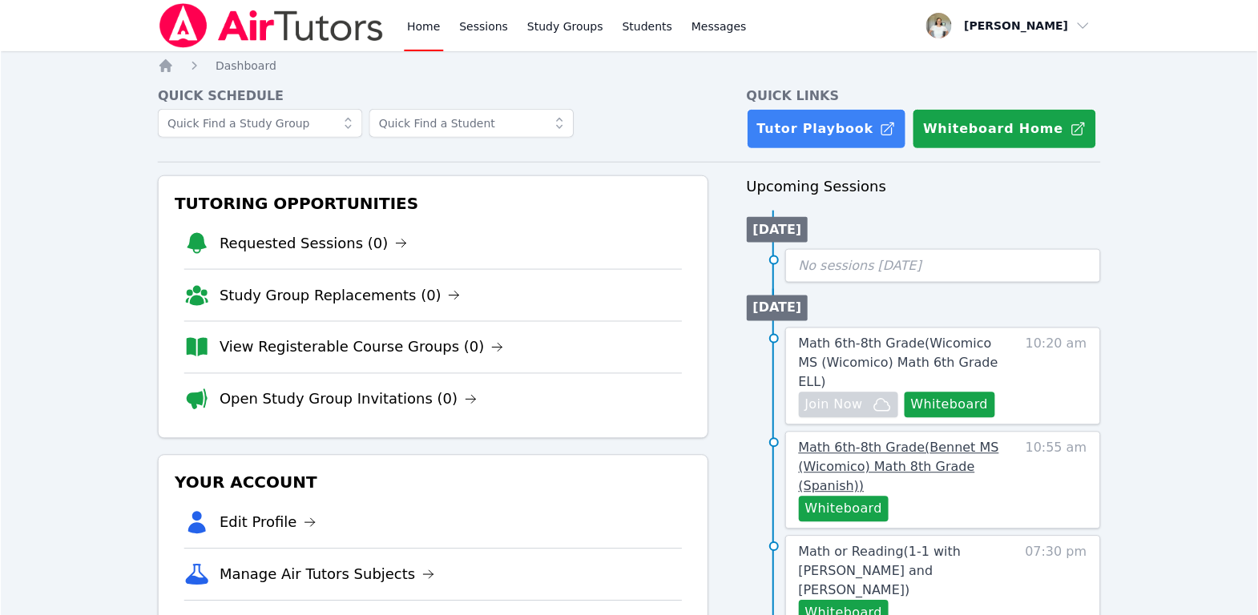
scroll to position [30, 0]
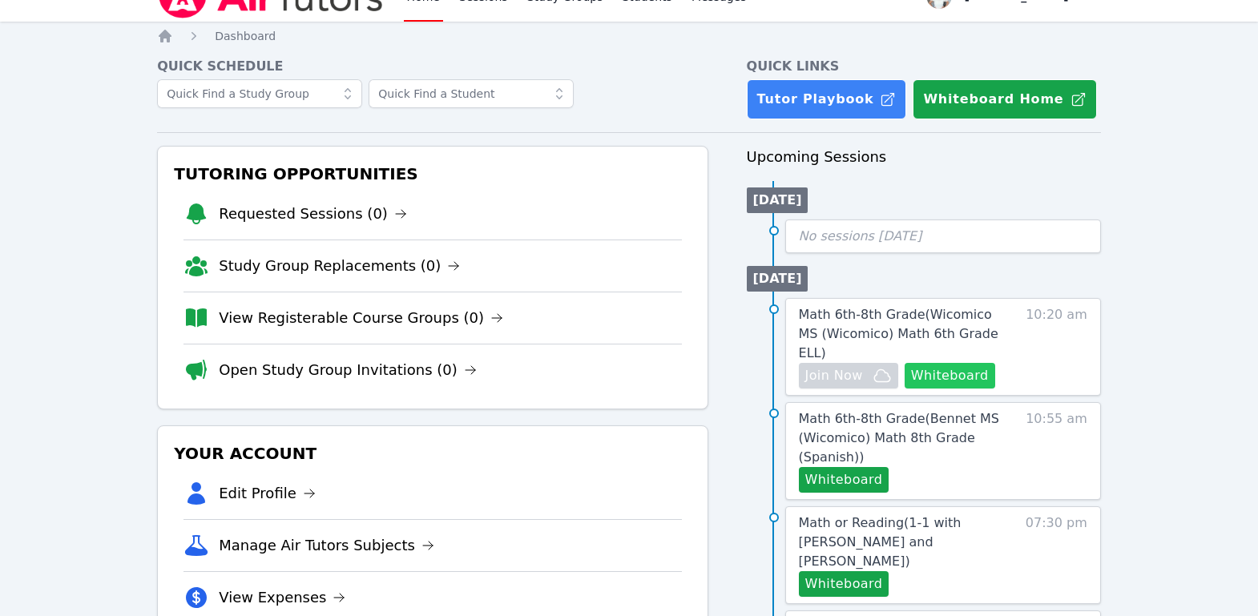
click at [961, 363] on button "Whiteboard" at bounding box center [950, 376] width 91 height 26
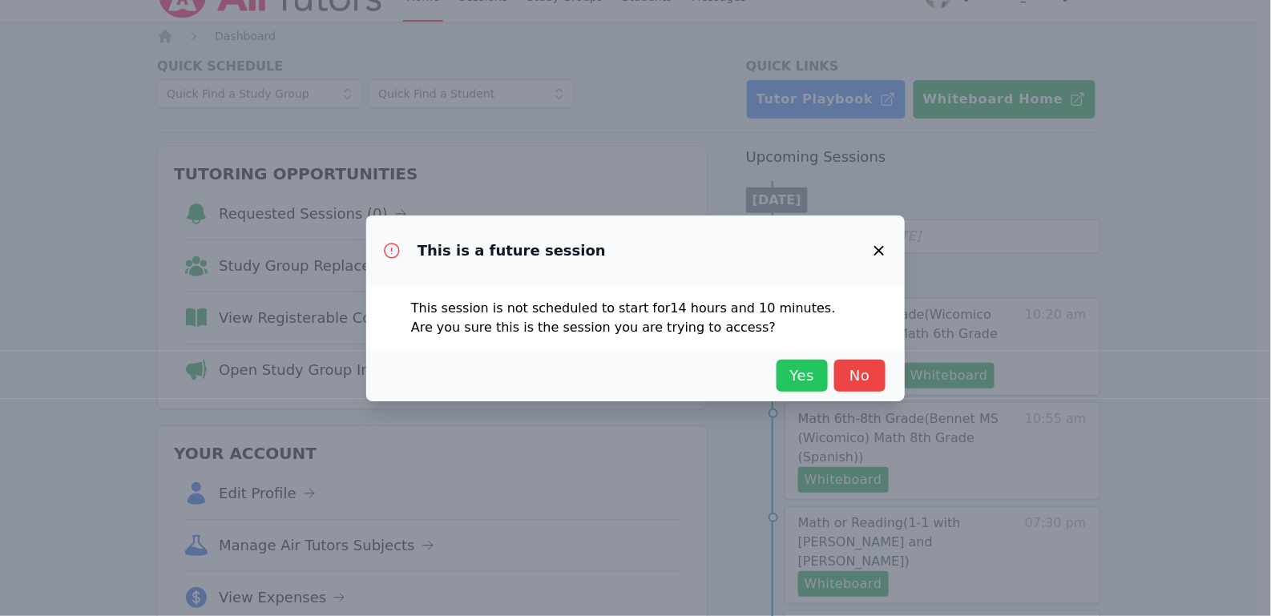
click at [784, 378] on span "Yes" at bounding box center [801, 376] width 35 height 22
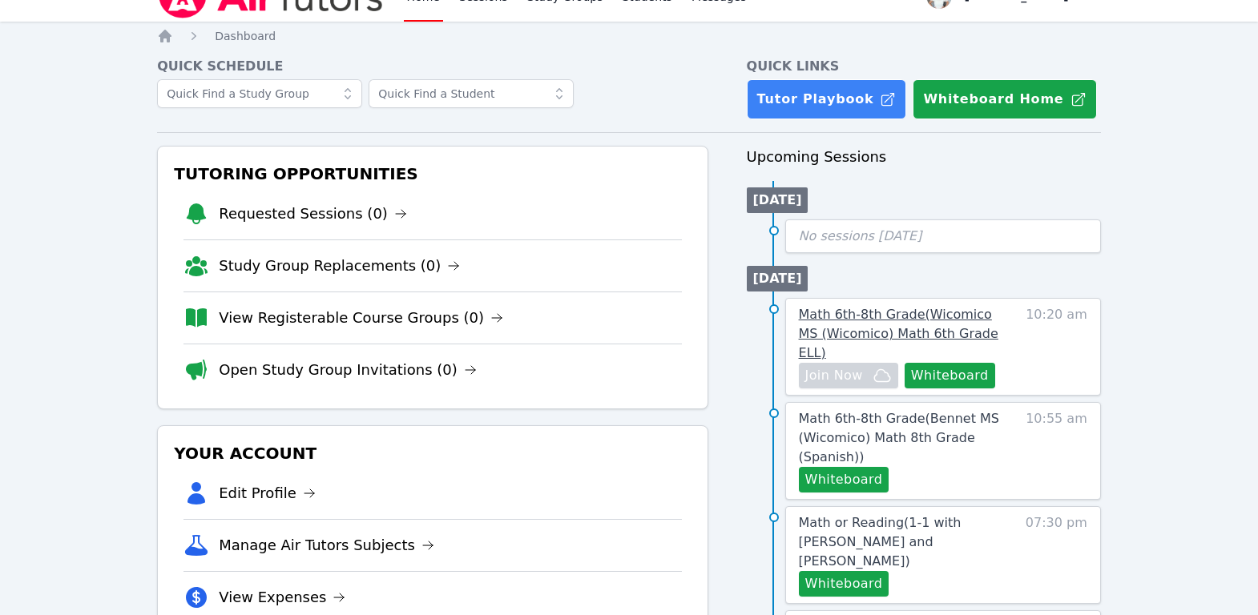
click at [870, 329] on span "Math 6th-8th Grade ( Wicomico MS (Wicomico) Math 6th Grade ELL )" at bounding box center [899, 334] width 200 height 54
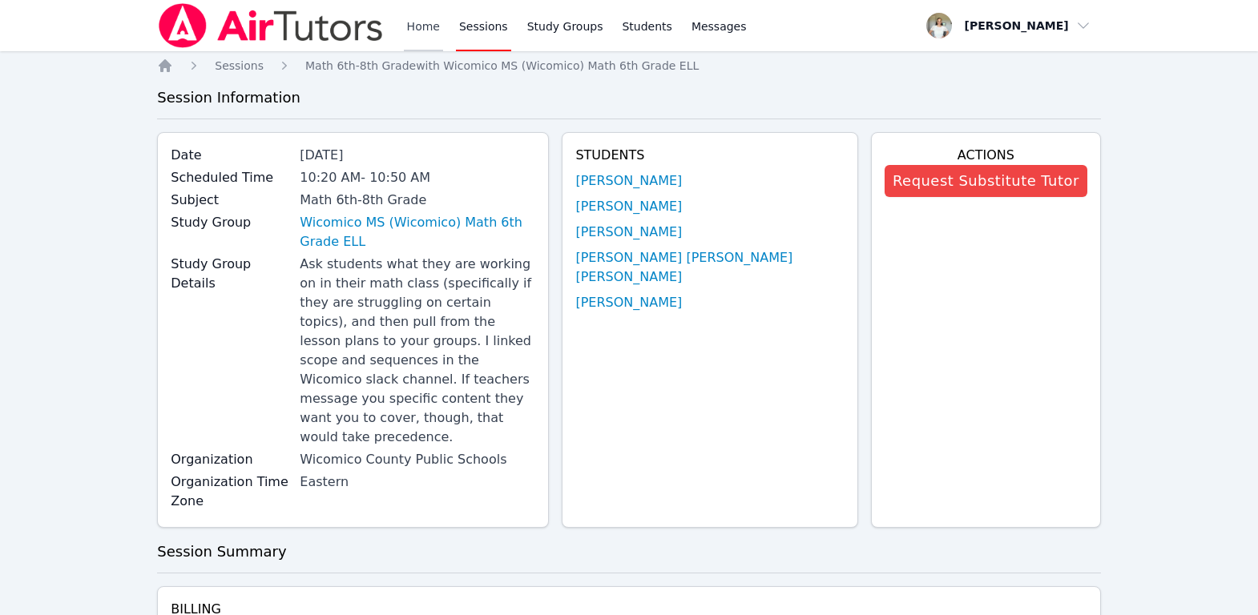
click at [417, 26] on link "Home" at bounding box center [423, 25] width 39 height 51
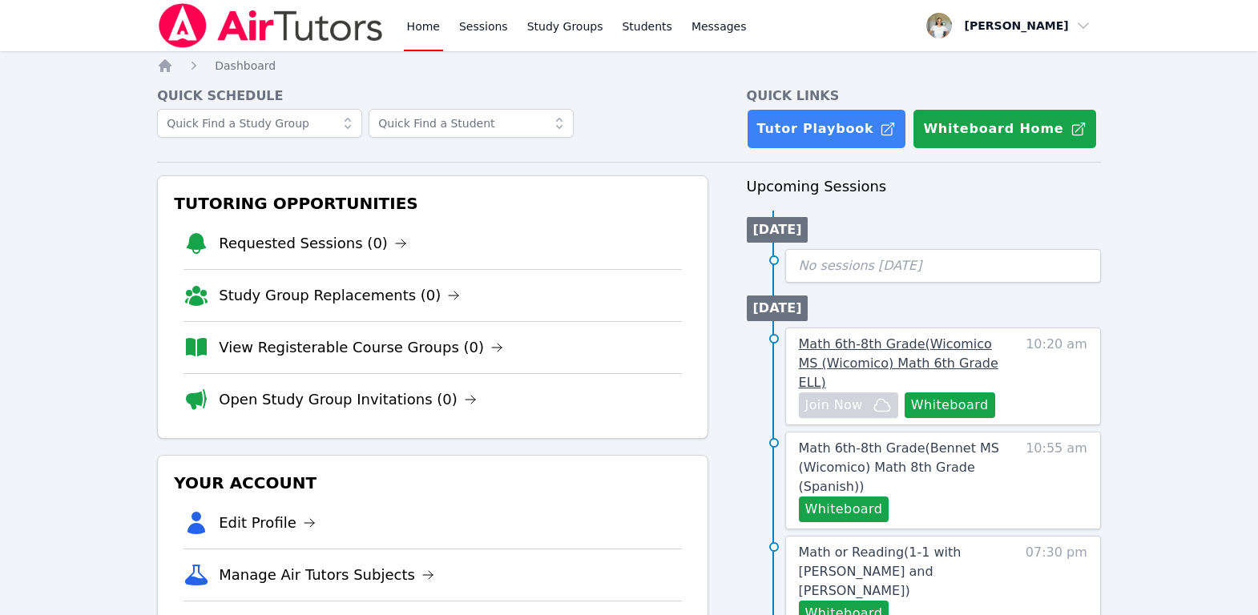
click at [933, 340] on span "Math 6th-8th Grade ( Wicomico MS (Wicomico) Math 6th Grade ELL )" at bounding box center [899, 364] width 200 height 54
